Goal: Find contact information: Find contact information

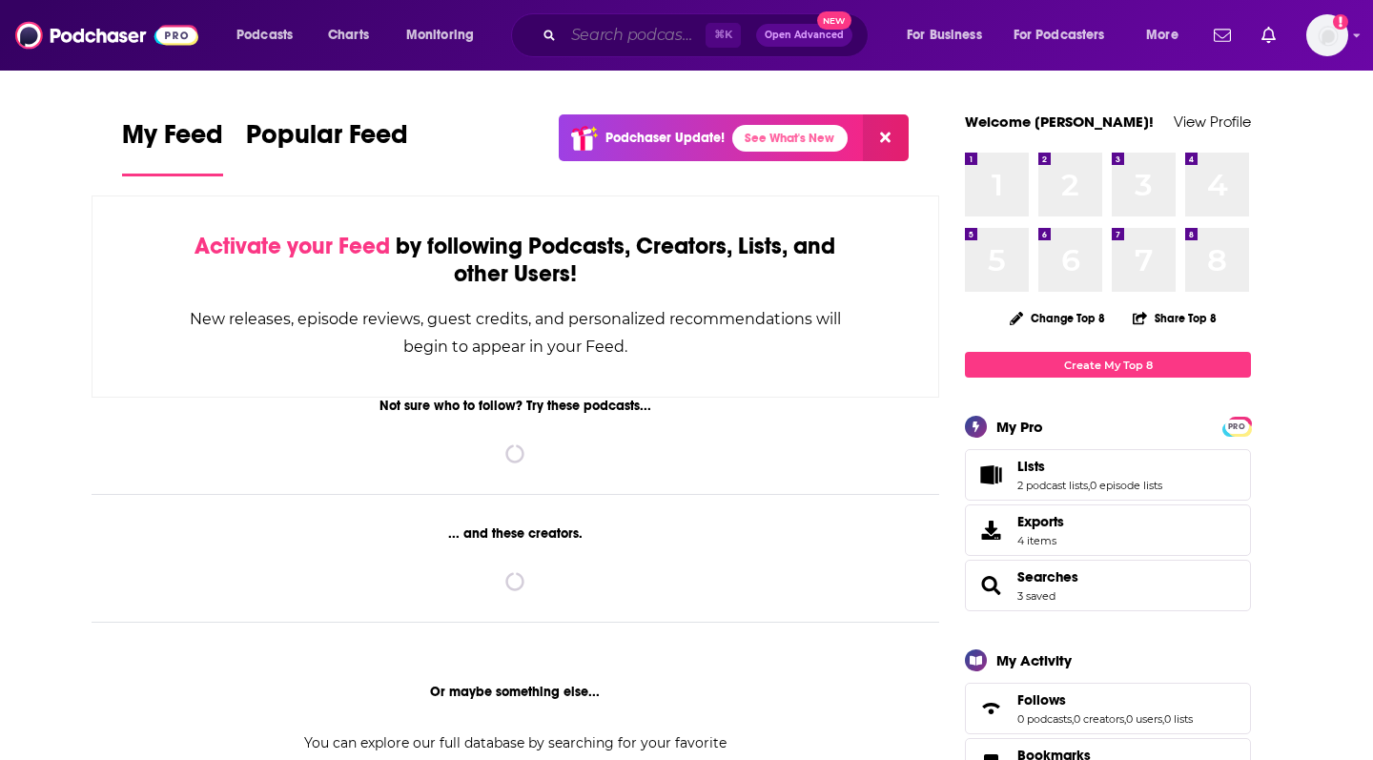
click at [620, 28] on input "Search podcasts, credits, & more..." at bounding box center [635, 35] width 142 height 31
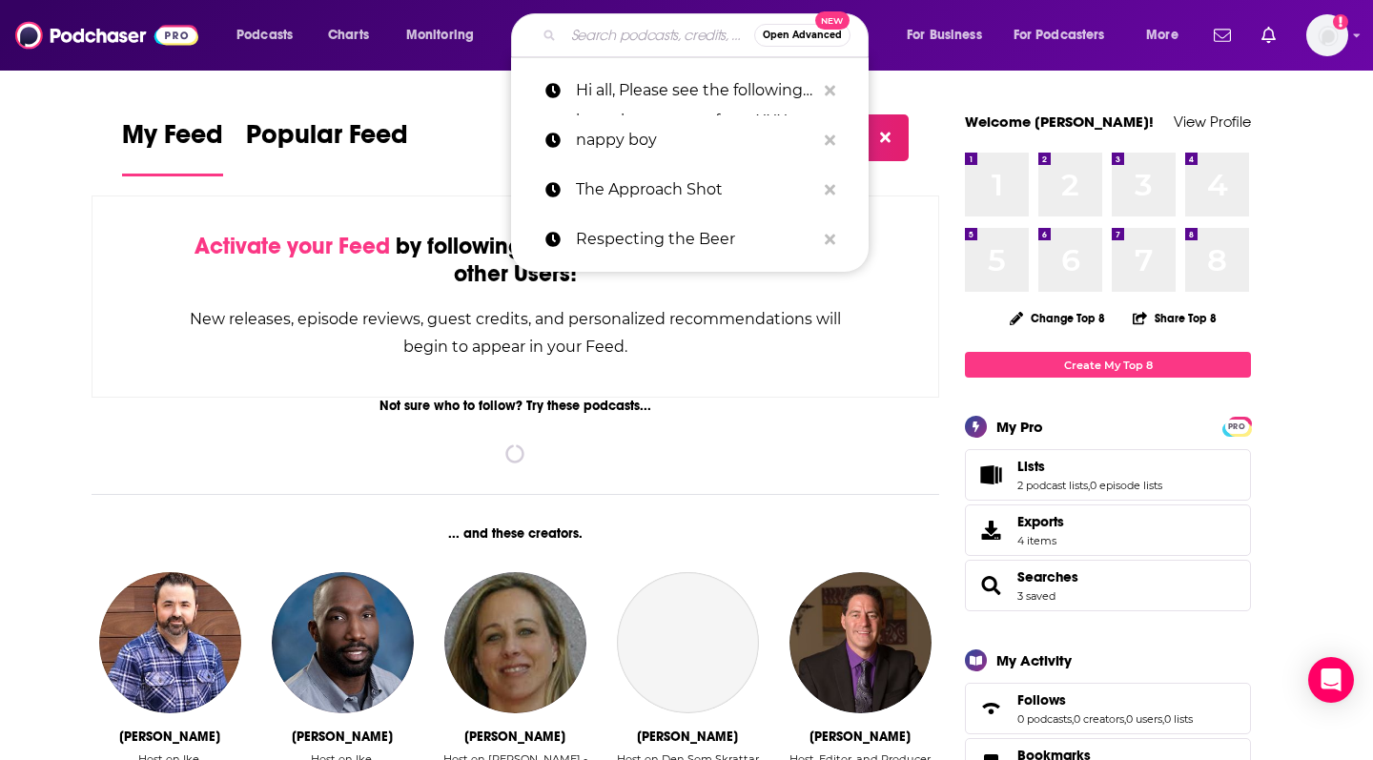
paste input "Are We Dating?"
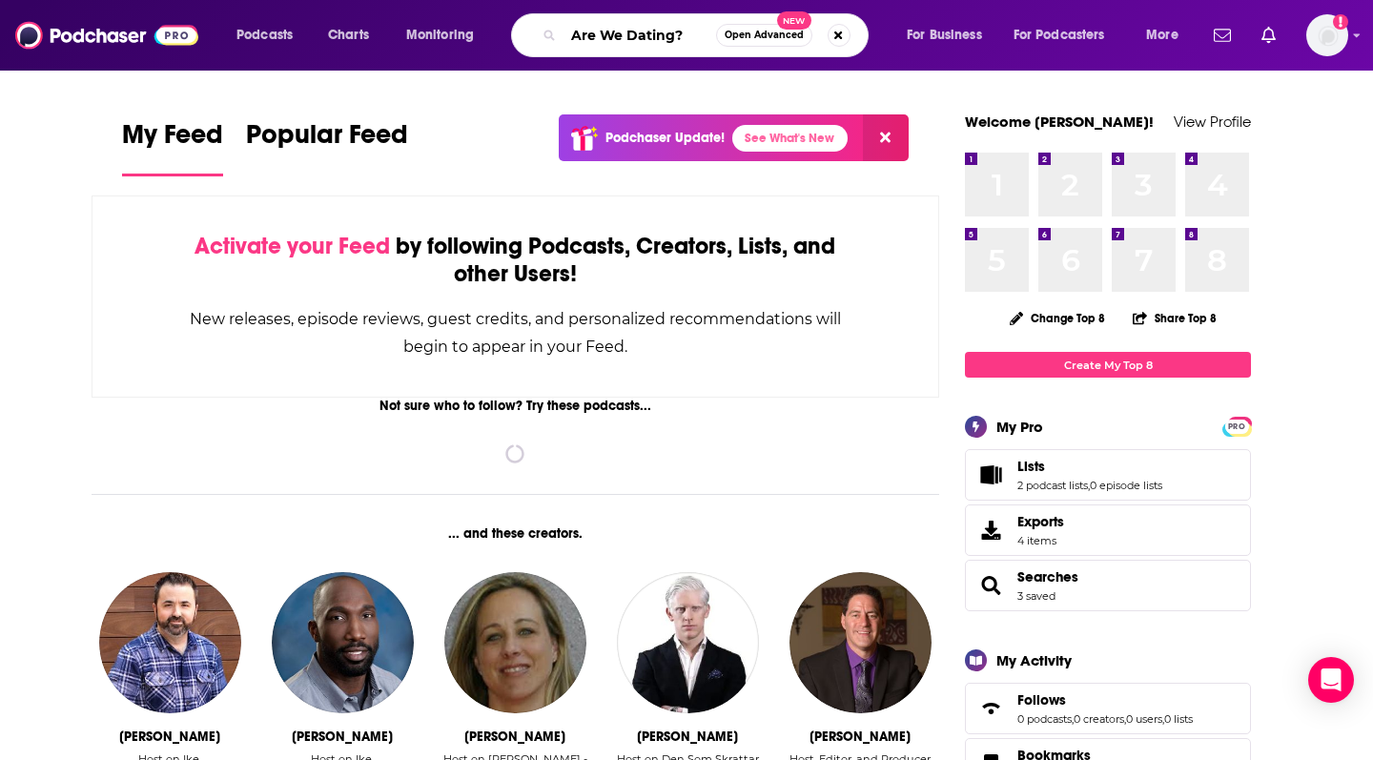
type input "Are We Dating?"
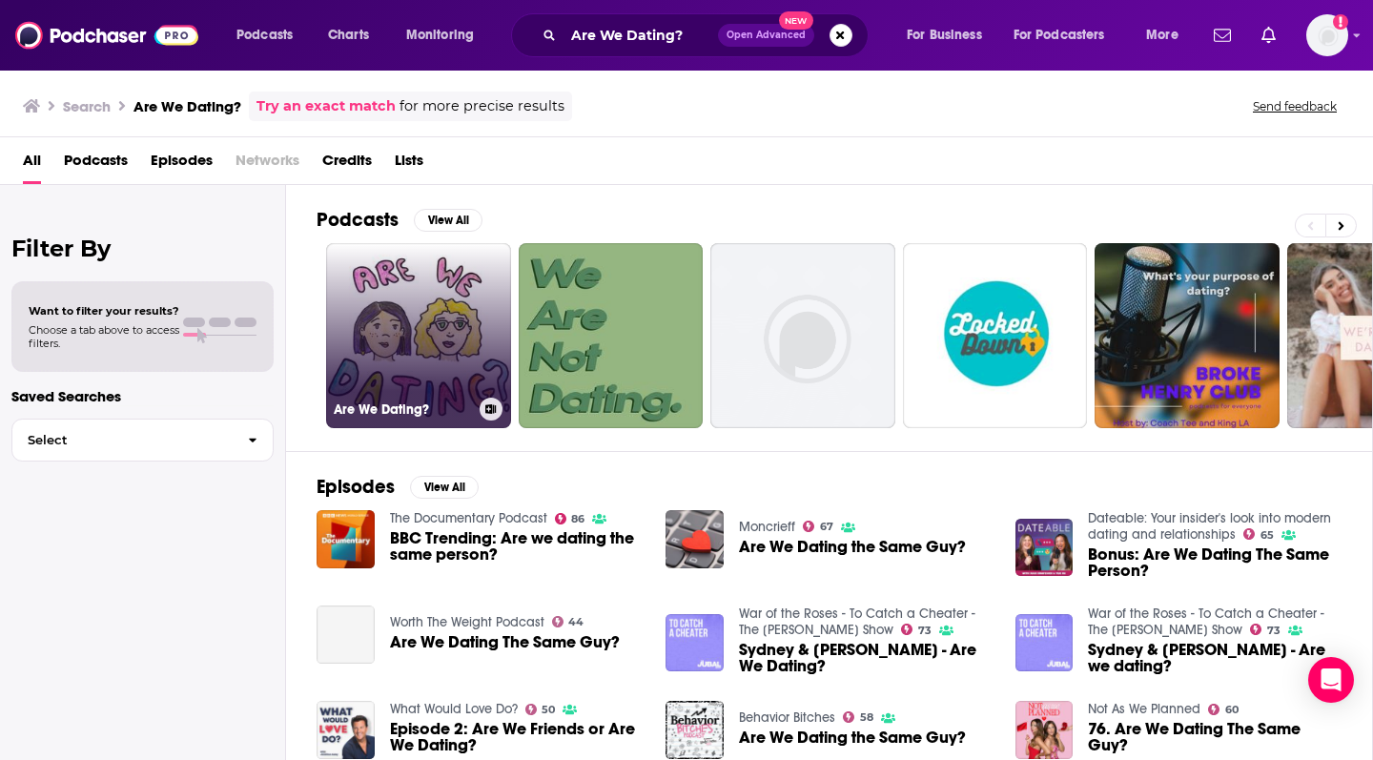
click at [441, 367] on link "Are We Dating?" at bounding box center [418, 335] width 185 height 185
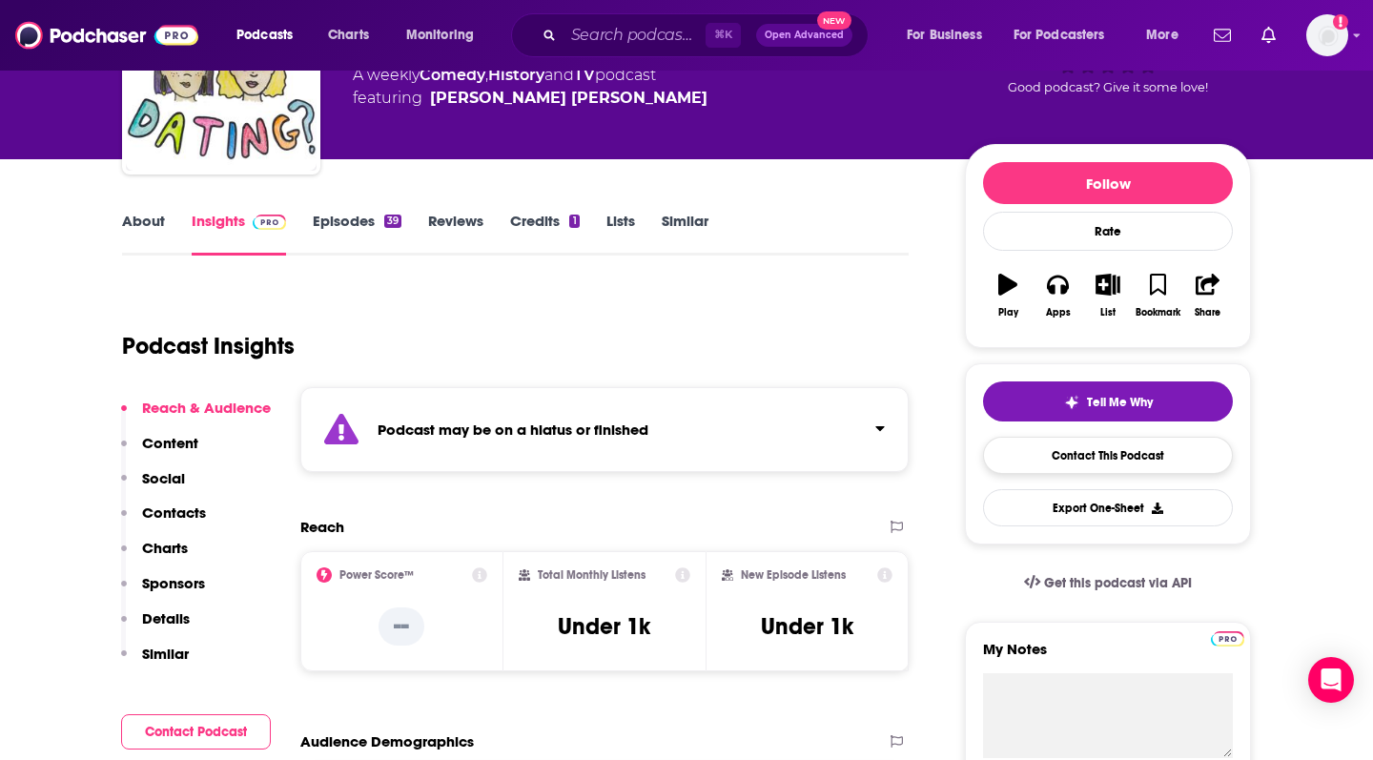
click at [1161, 455] on link "Contact This Podcast" at bounding box center [1108, 455] width 250 height 37
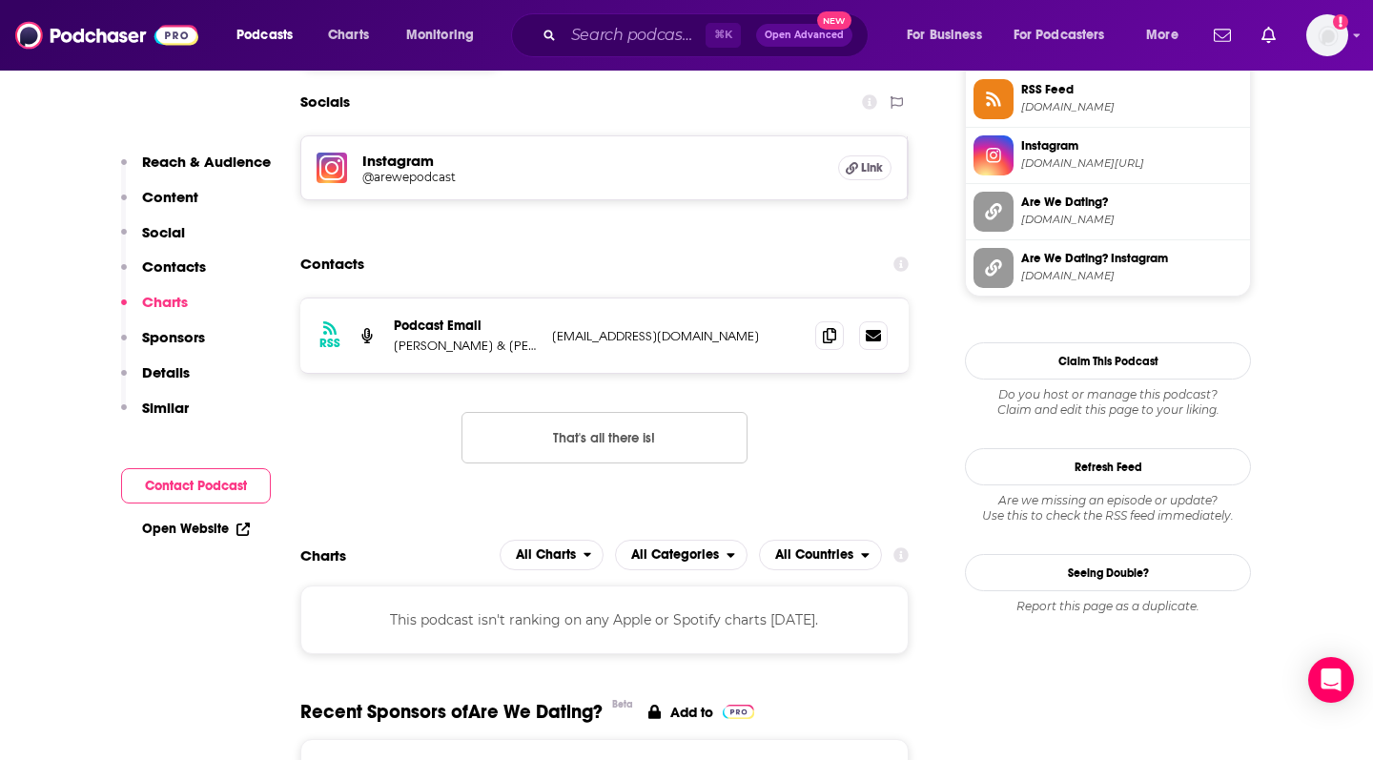
scroll to position [1759, 0]
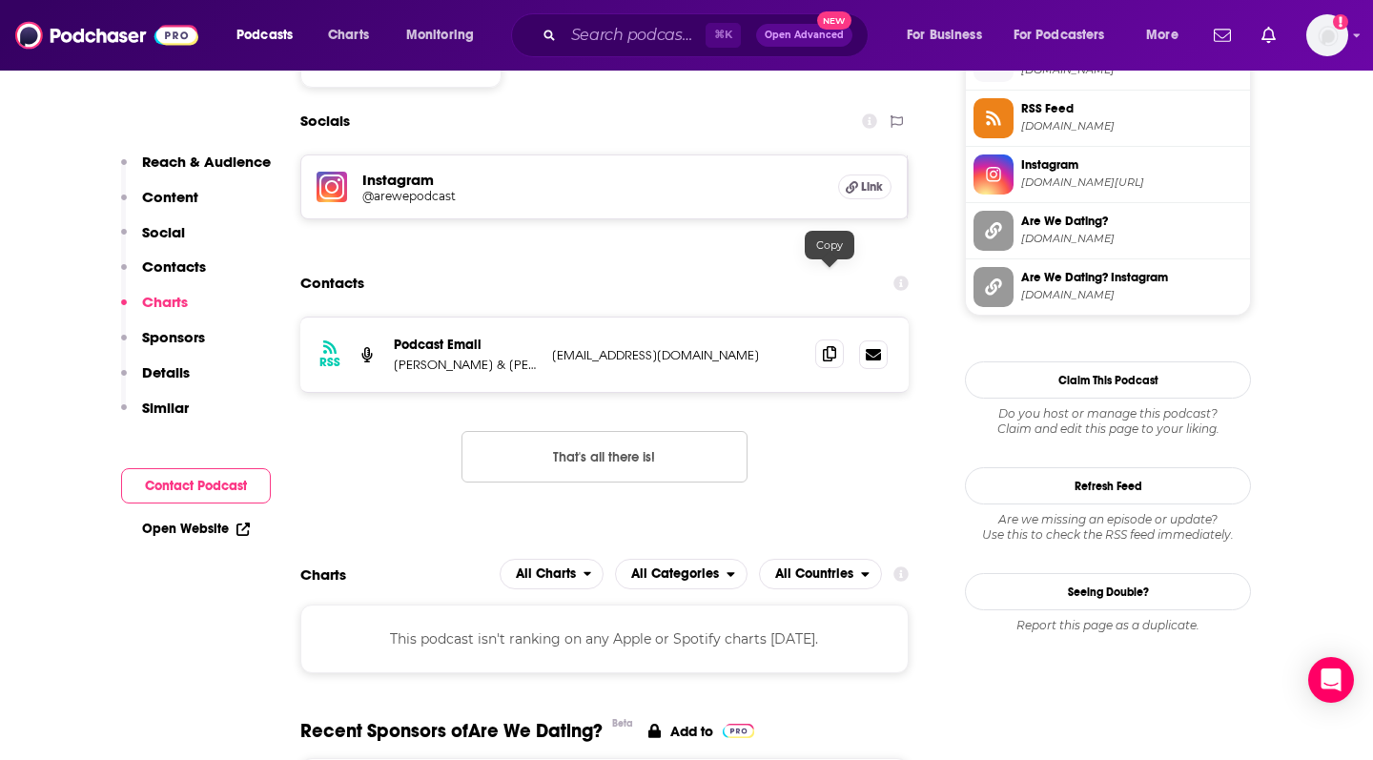
click at [834, 346] on icon at bounding box center [829, 353] width 13 height 15
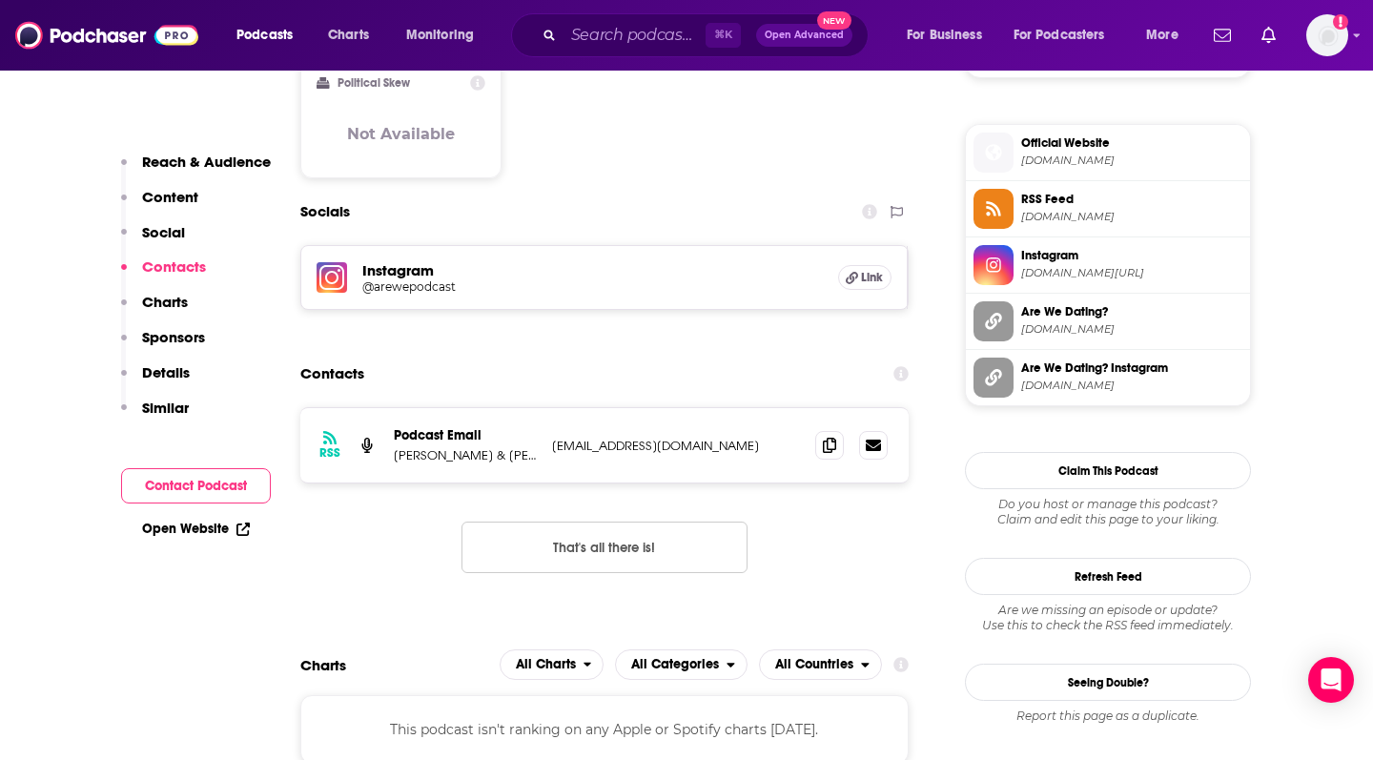
scroll to position [1612, 0]
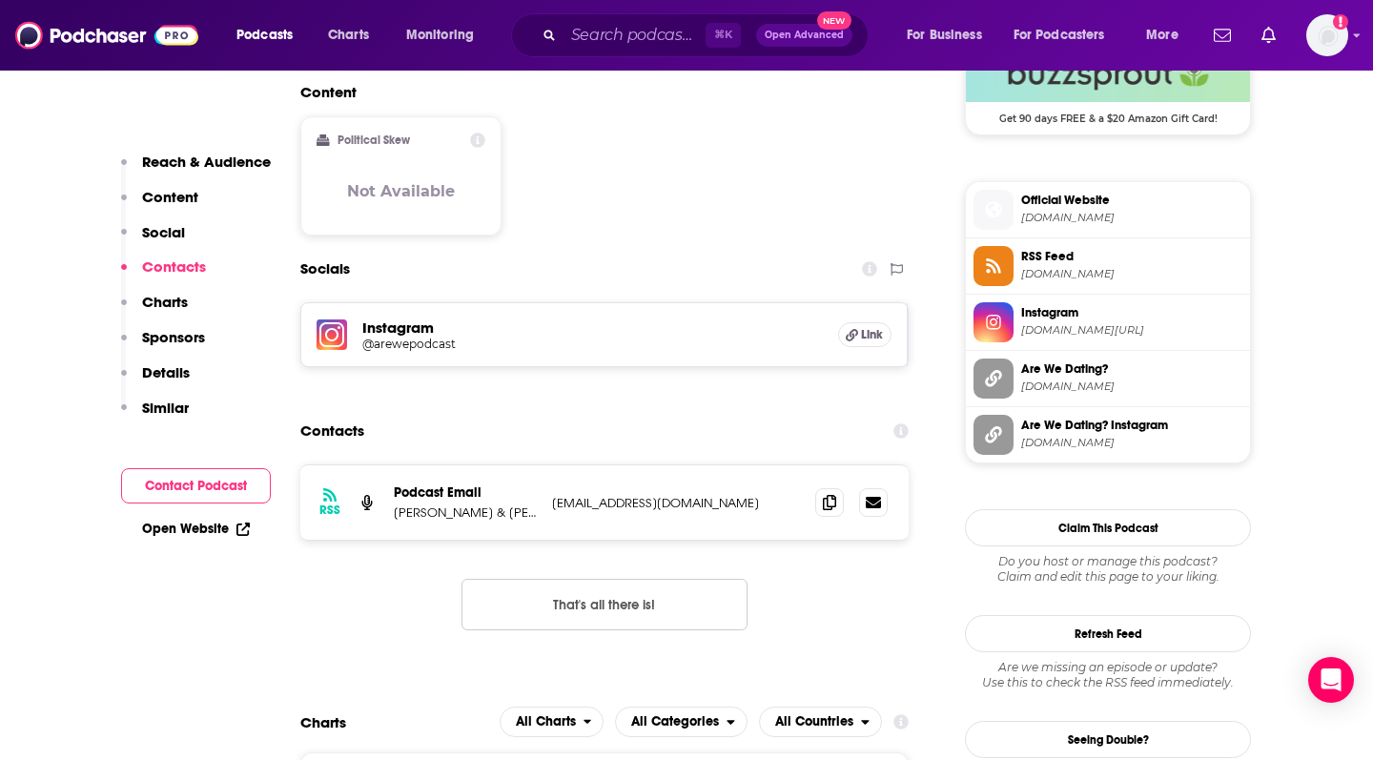
click at [626, 579] on button "That's all there is!" at bounding box center [605, 604] width 286 height 51
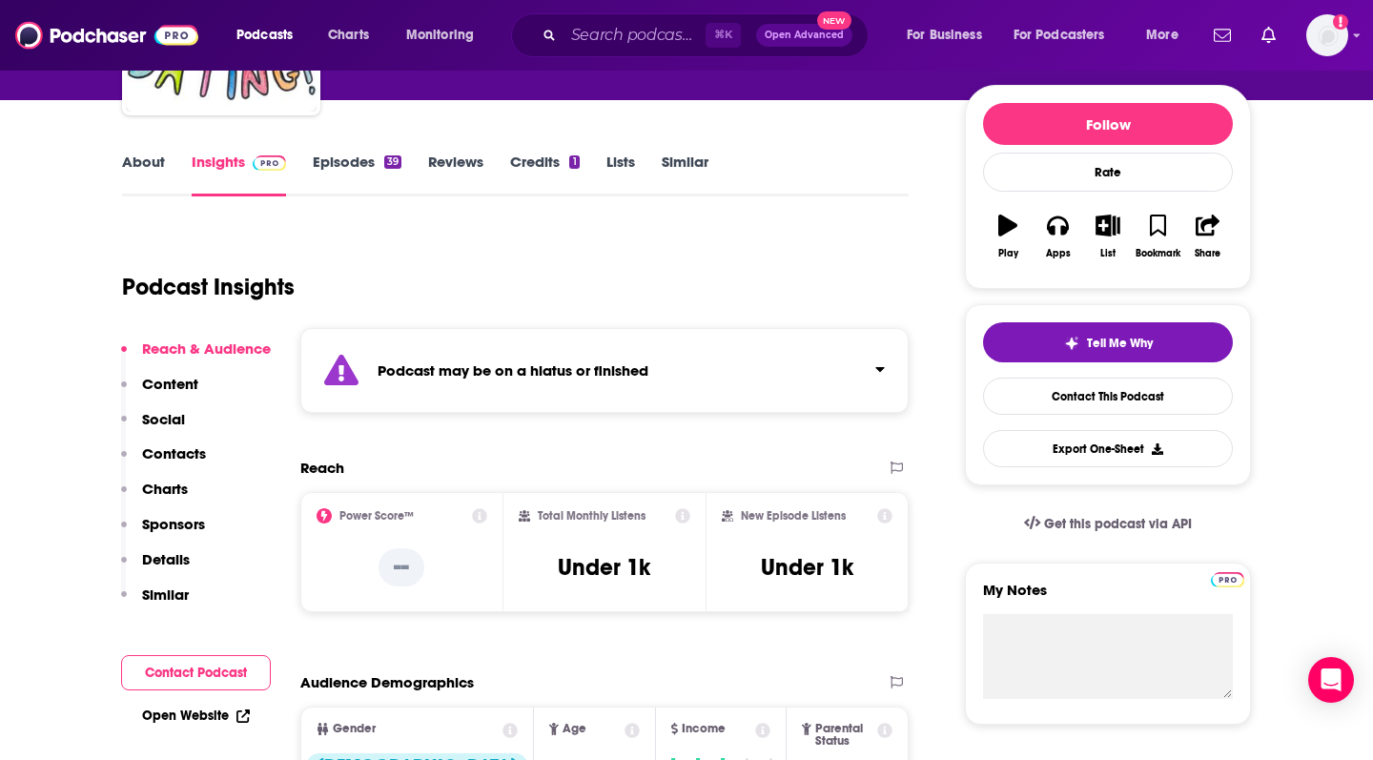
scroll to position [213, 0]
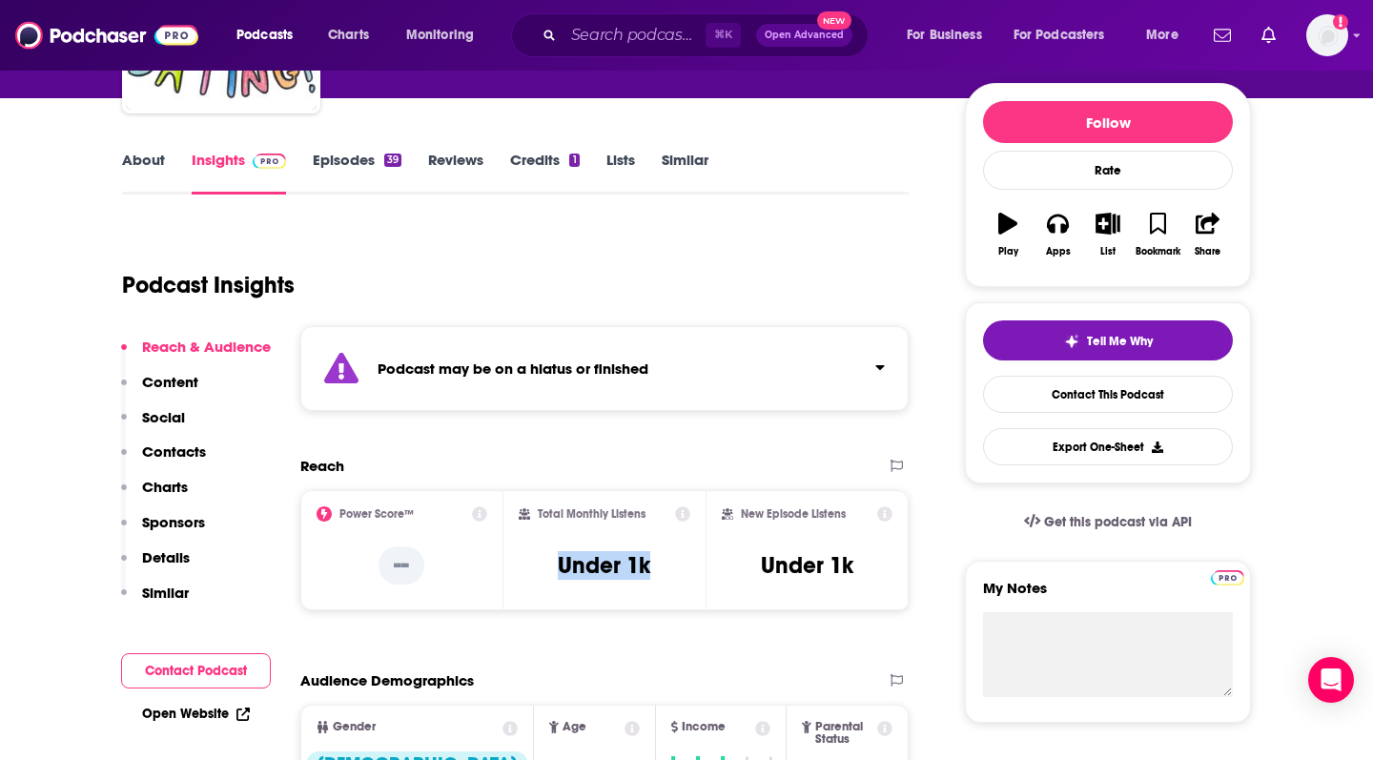
drag, startPoint x: 658, startPoint y: 567, endPoint x: 554, endPoint y: 556, distance: 104.6
click at [554, 556] on div "Total Monthly Listens Under 1k" at bounding box center [605, 550] width 173 height 88
copy h3 "Under 1k"
click at [866, 465] on div "Reach" at bounding box center [584, 466] width 569 height 18
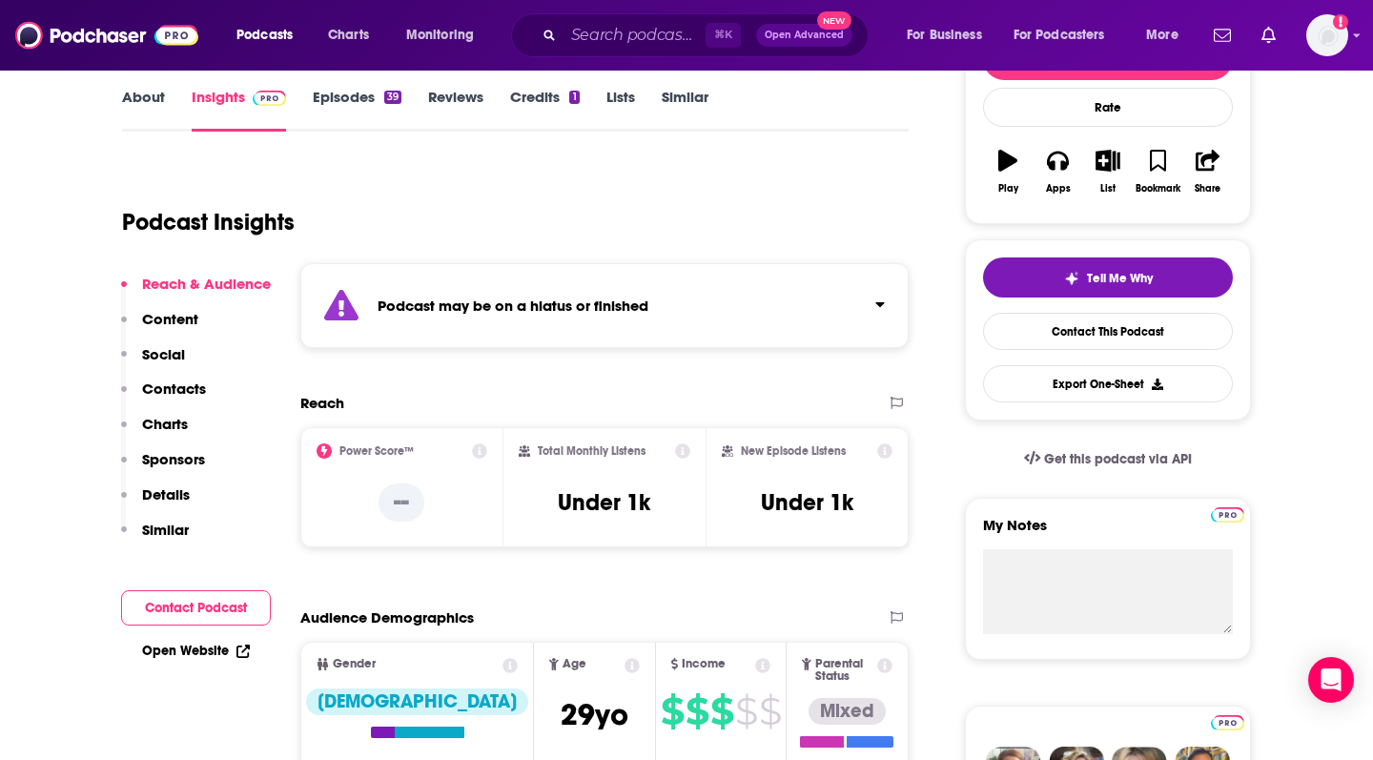
scroll to position [305, 0]
